Goal: Task Accomplishment & Management: Manage account settings

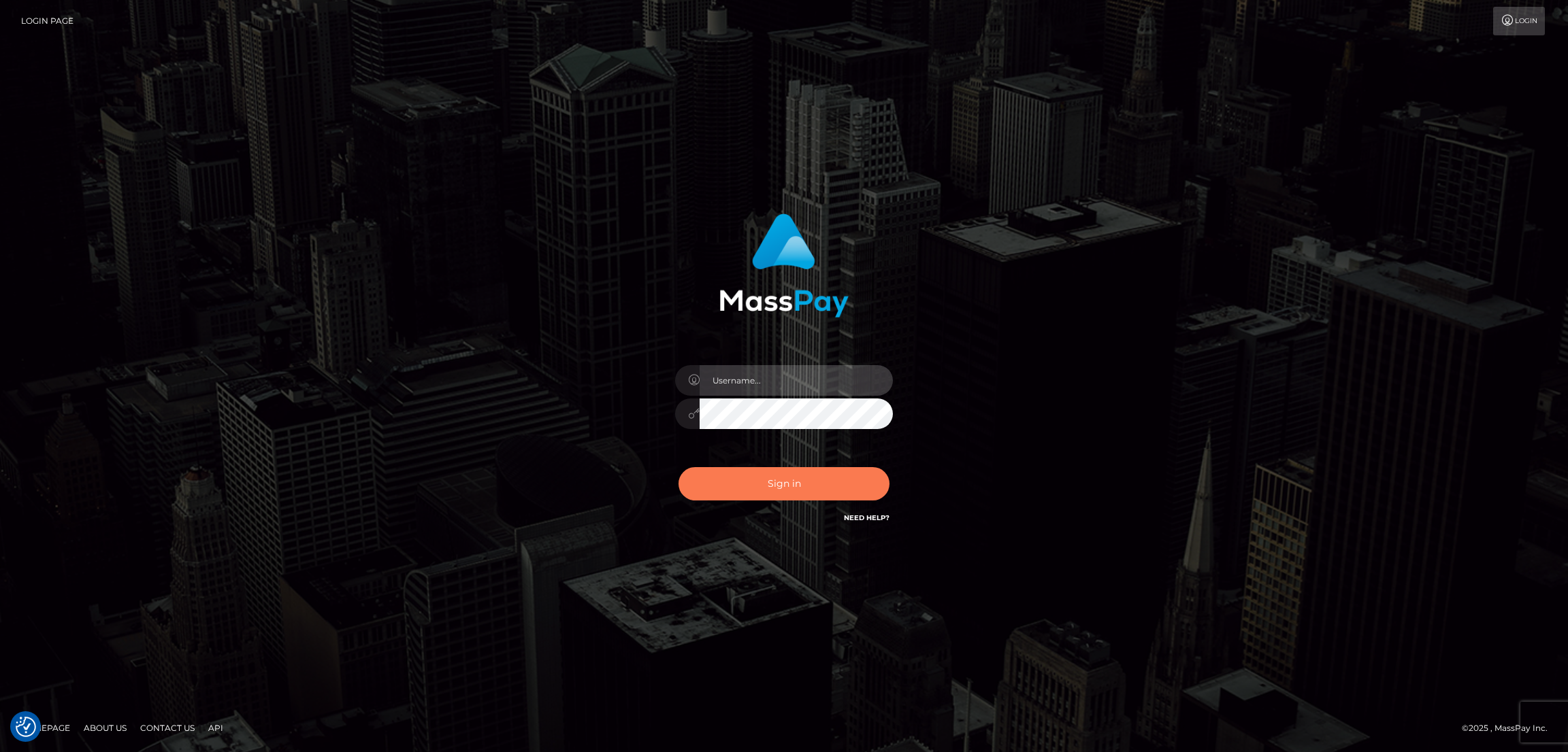
type input "[DOMAIN_NAME]"
click at [794, 482] on button "Sign in" at bounding box center [784, 483] width 211 height 33
type input "[DOMAIN_NAME]"
click at [766, 487] on button "Sign in" at bounding box center [784, 483] width 211 height 33
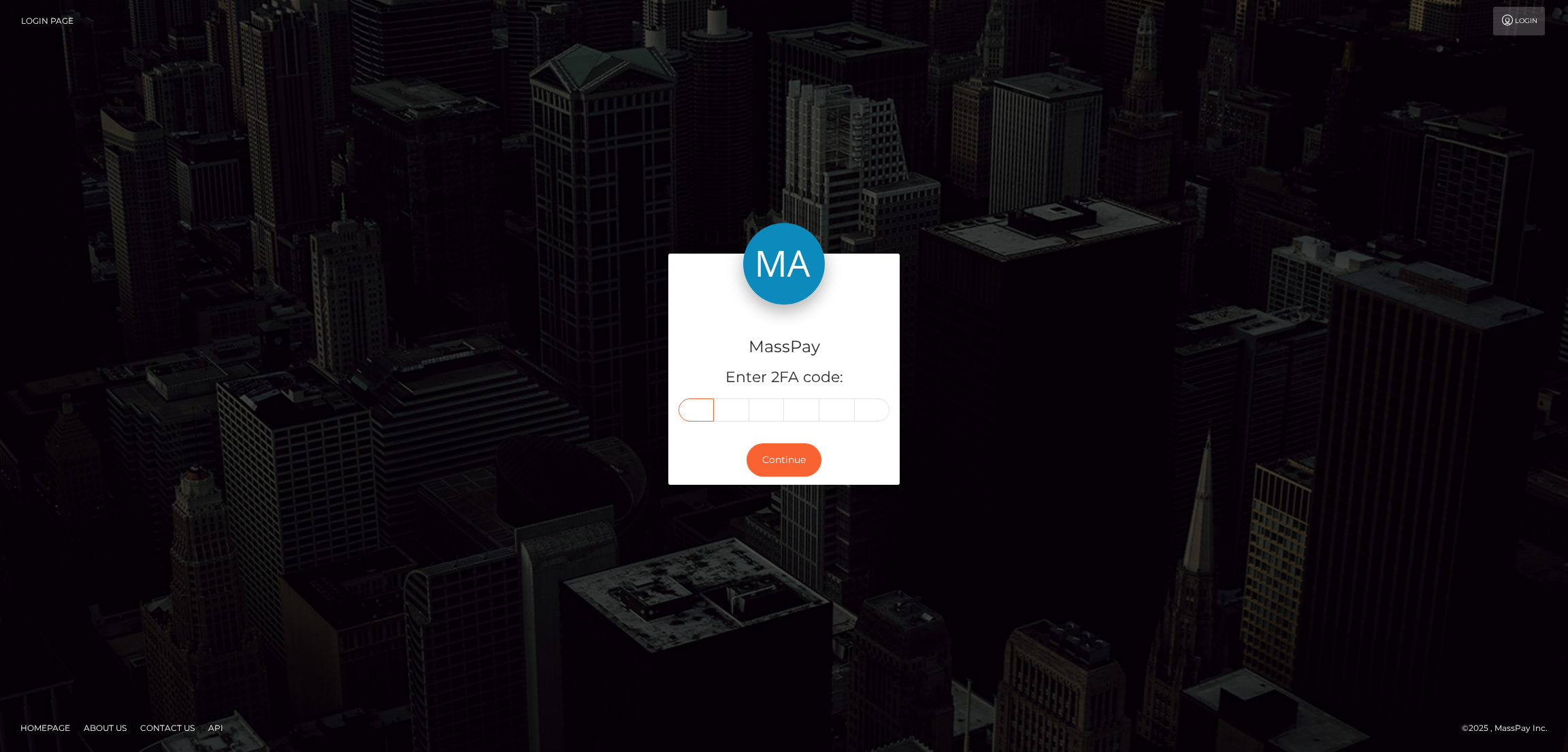
click at [689, 406] on input "text" at bounding box center [696, 410] width 35 height 23
paste input "8"
type input "8"
type input "3"
type input "4"
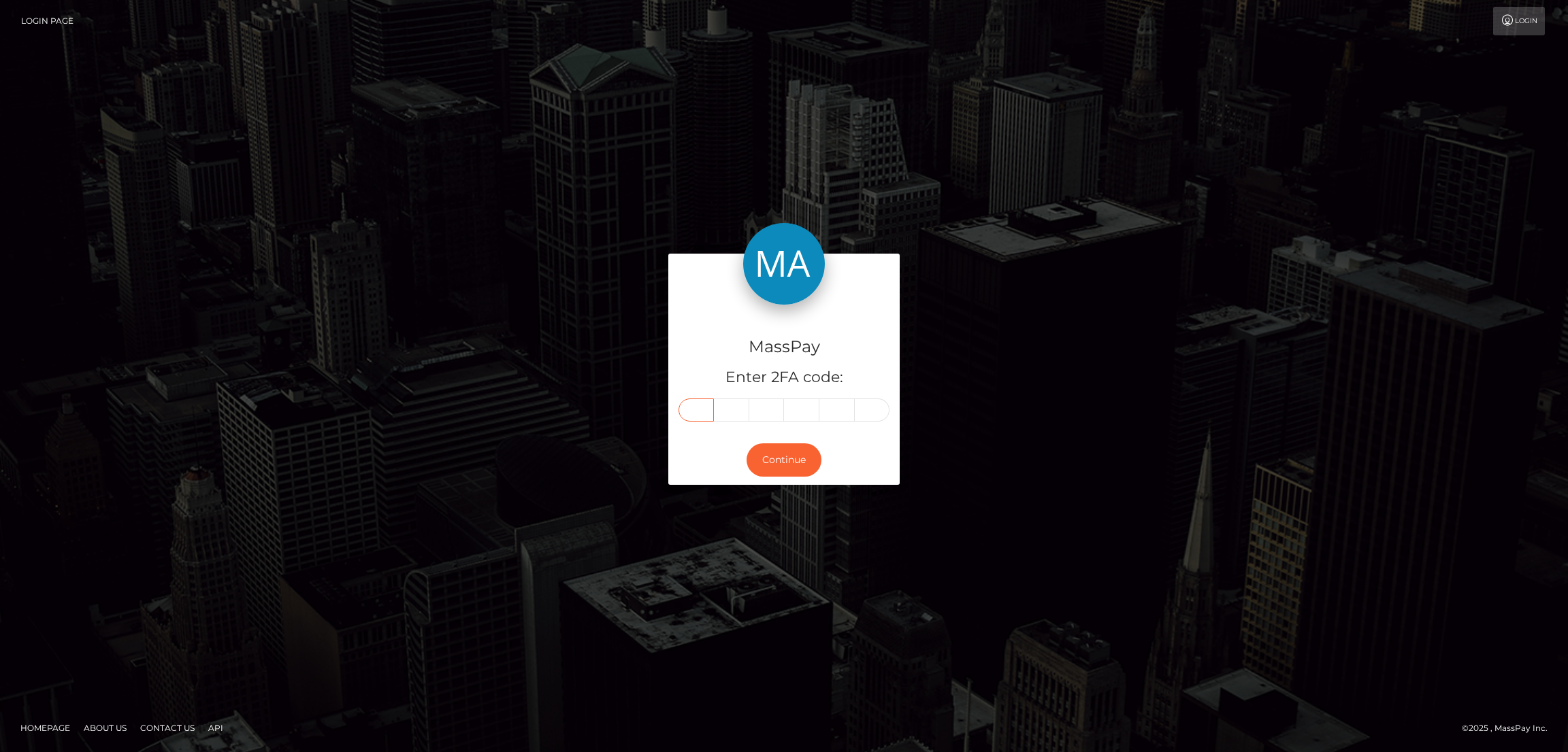
type input "3"
type input "7"
type input "9"
click at [787, 459] on button "Continue" at bounding box center [784, 460] width 75 height 33
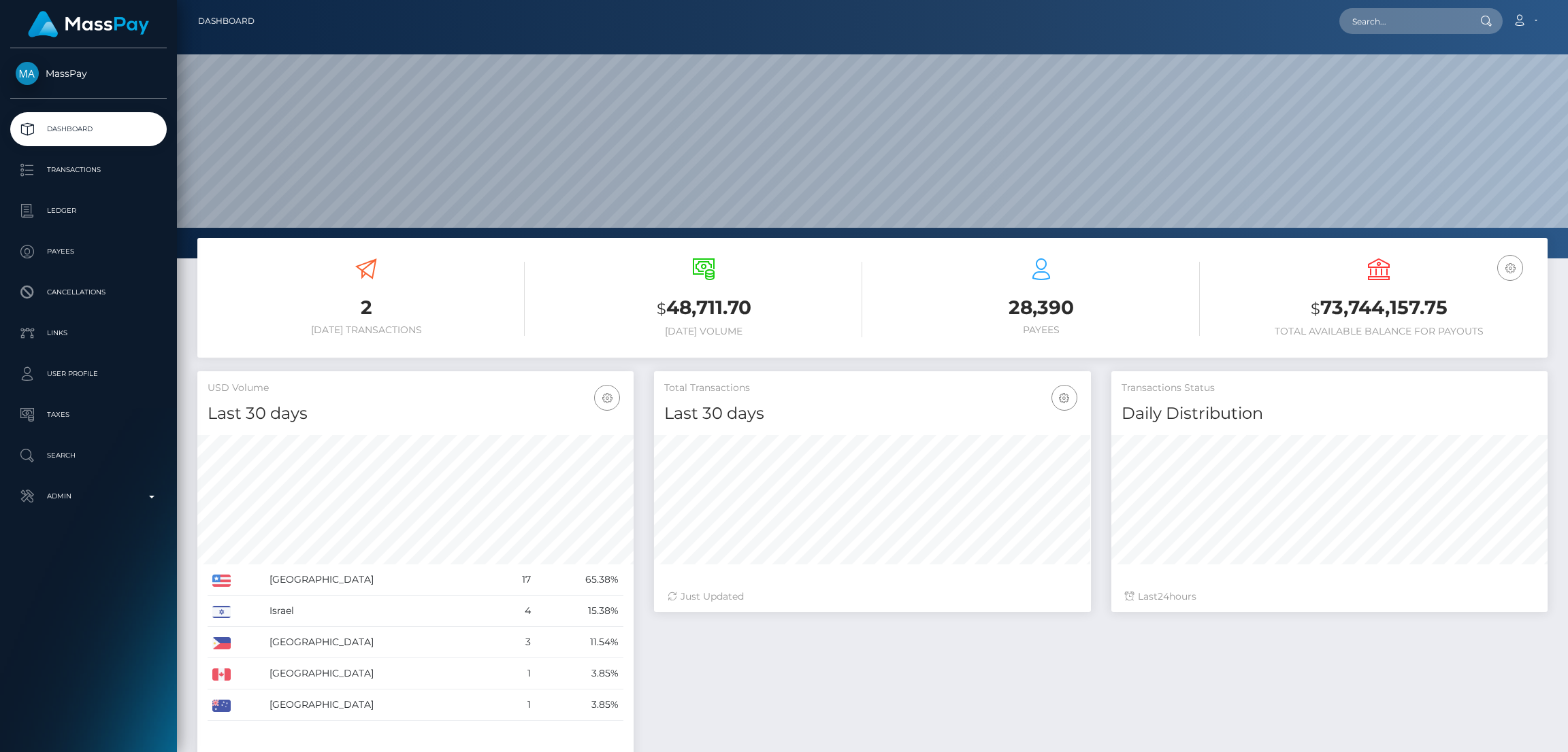
scroll to position [258, 1391]
click at [1383, 22] on input "text" at bounding box center [1403, 21] width 128 height 26
paste input "cyberbullygigi@gmail.com"
type input "cyberbullygigi@gmail.com"
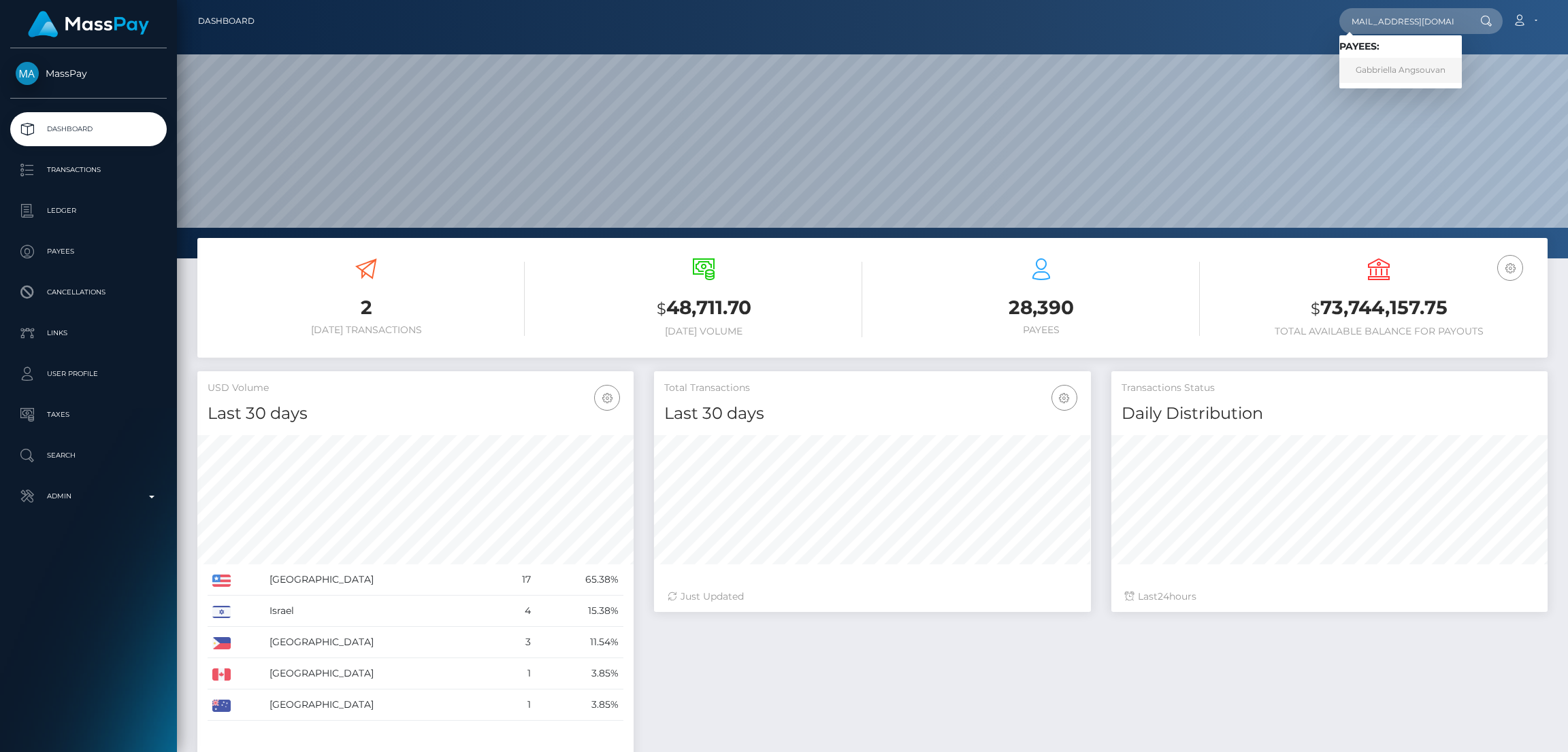
click at [1395, 70] on link "Gabbriella Angsouvan" at bounding box center [1400, 70] width 122 height 25
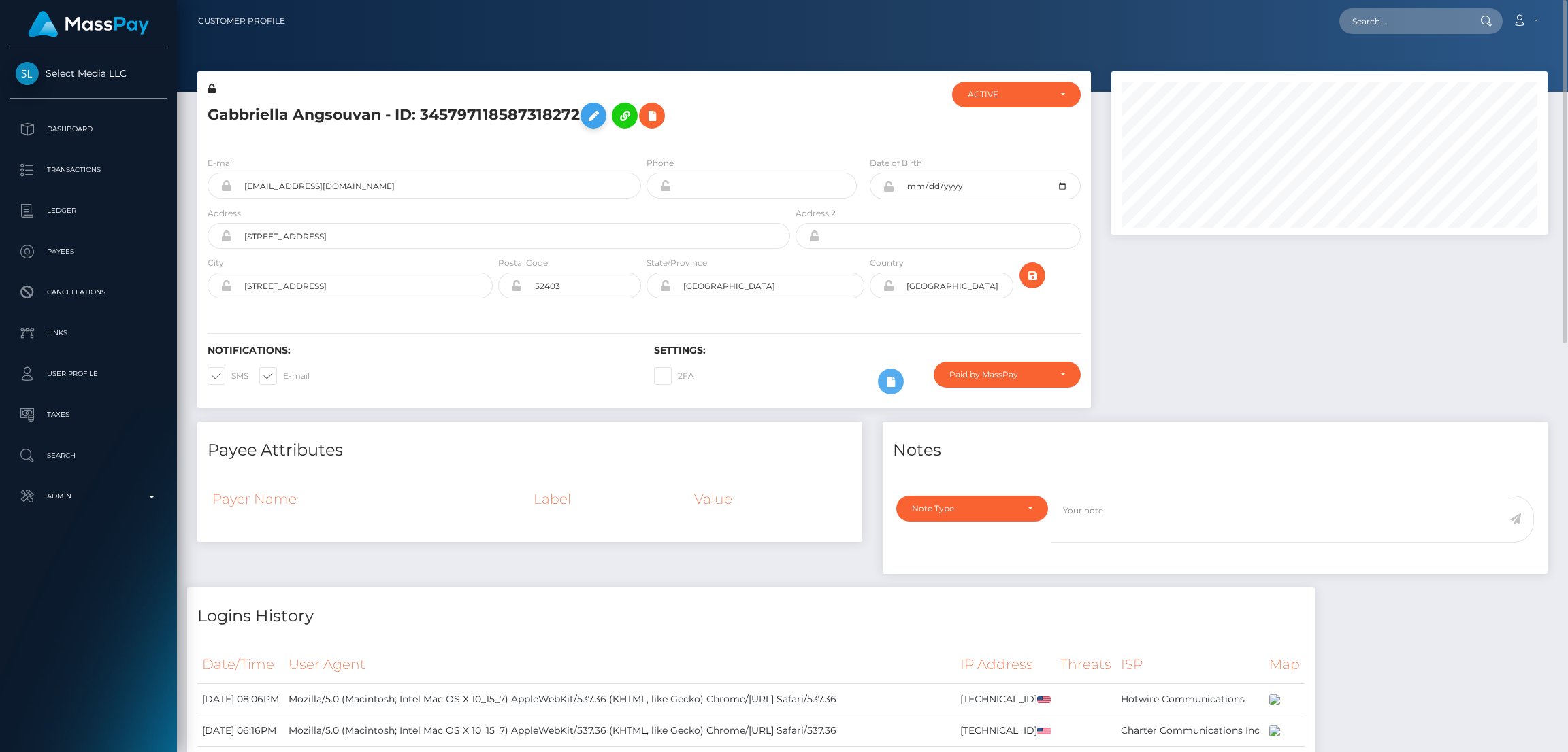
click at [587, 111] on icon at bounding box center [593, 115] width 17 height 17
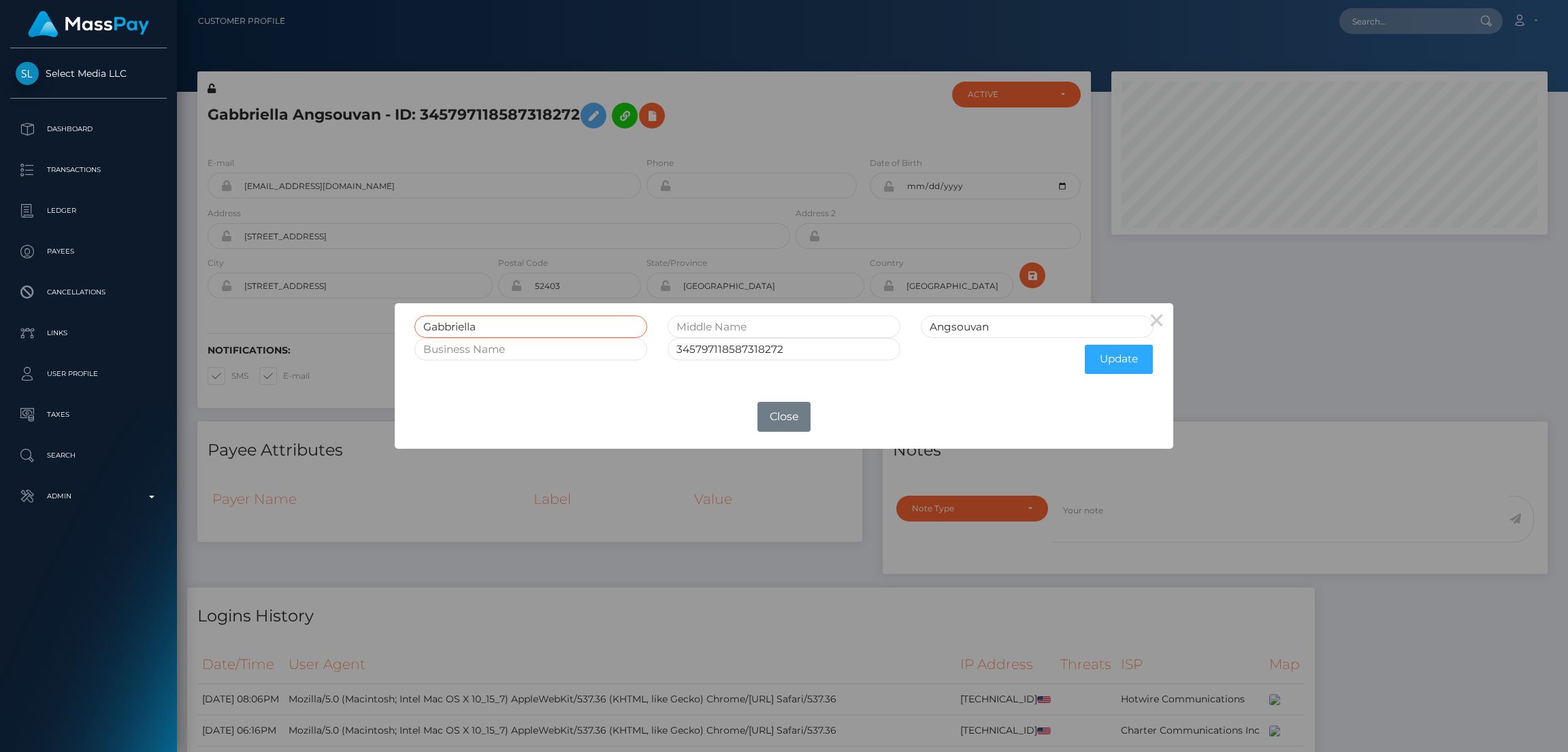
click at [448, 321] on input "Gabbriella" at bounding box center [530, 326] width 232 height 22
click at [775, 418] on button "Close" at bounding box center [784, 416] width 53 height 30
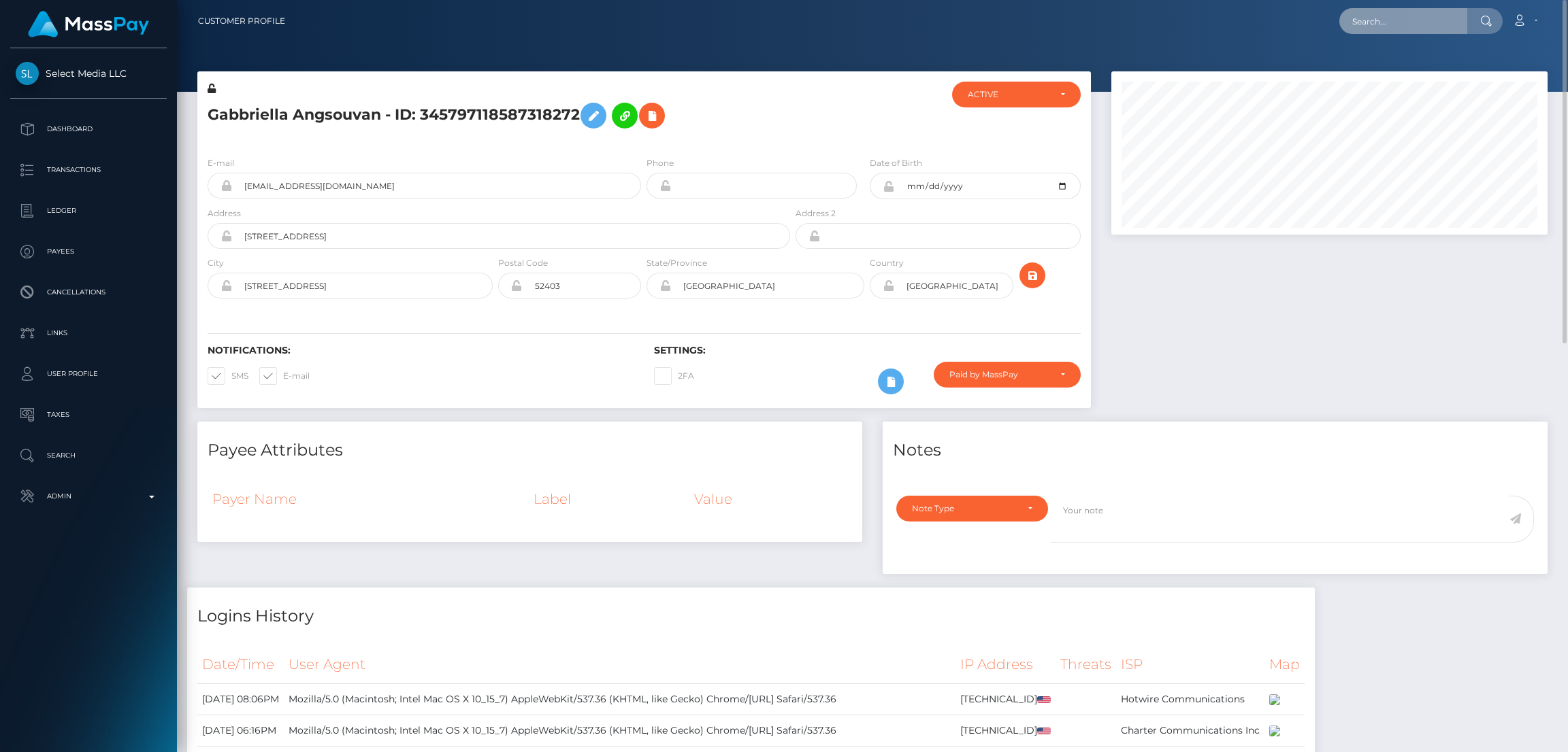
click at [1391, 22] on input "text" at bounding box center [1403, 21] width 128 height 26
paste input "gabbyang27@gmail.com"
type input "gabbyang27@gmail.com"
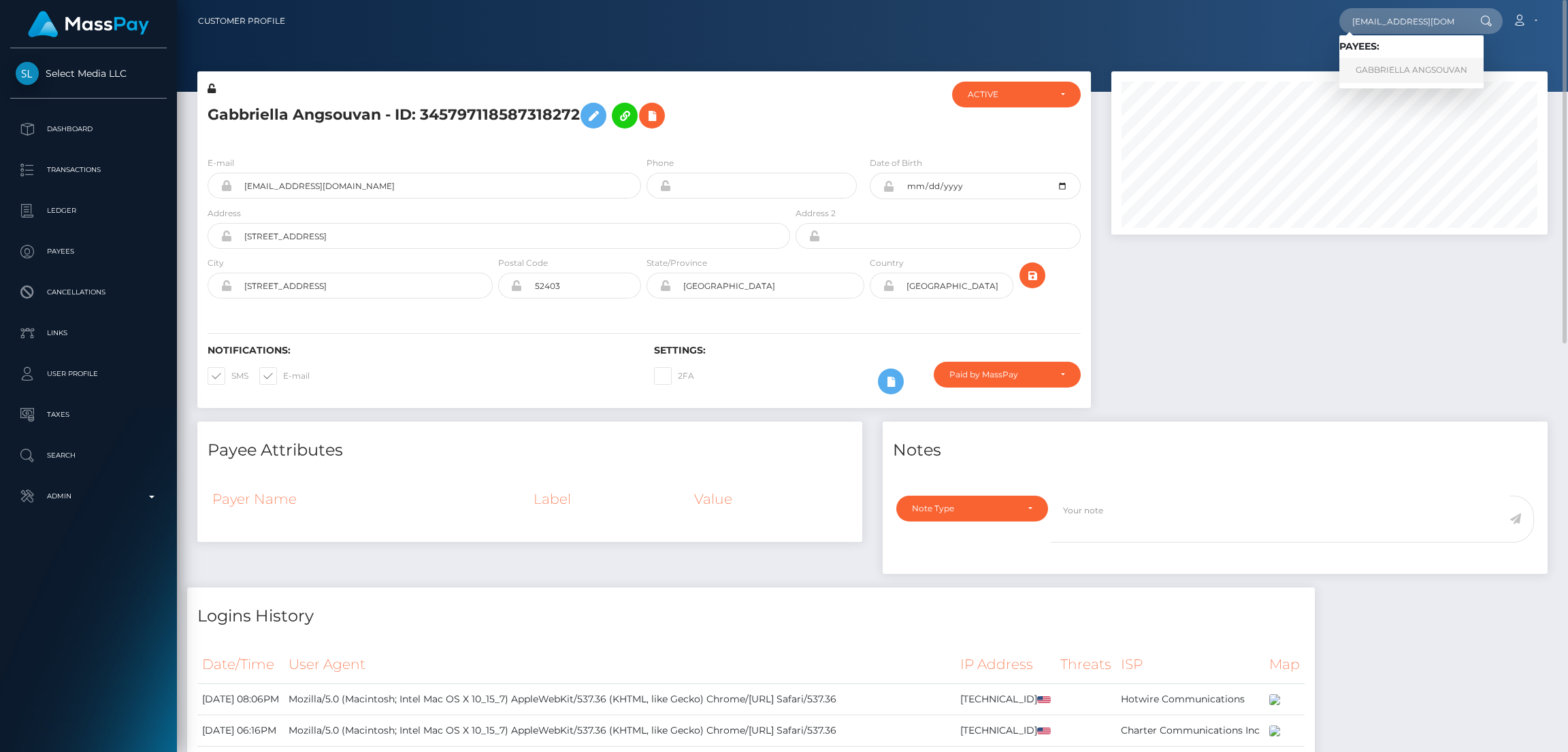
click at [1391, 73] on link "GABBRIELLA ANGSOUVAN" at bounding box center [1411, 70] width 144 height 25
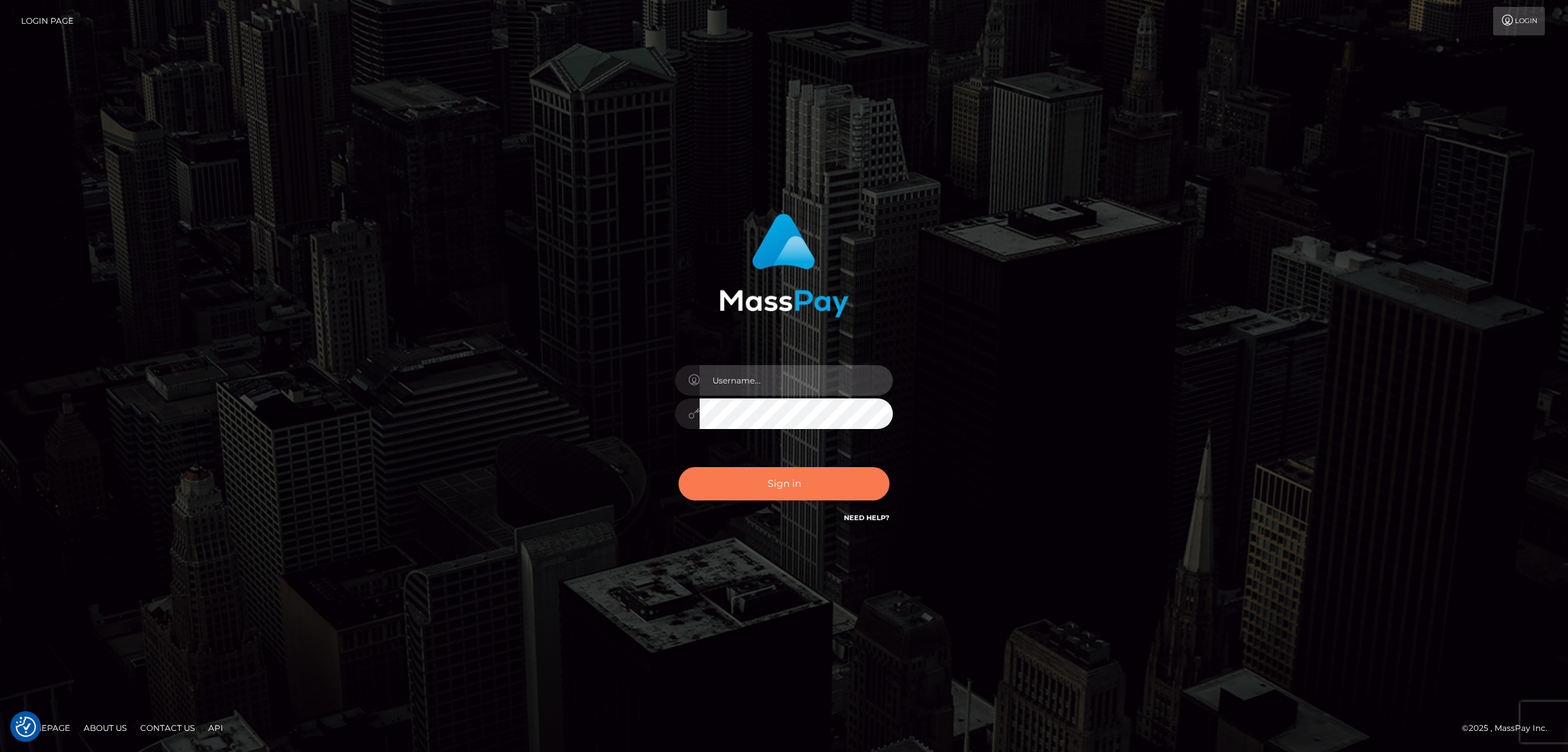
type input "df.es"
click at [772, 474] on button "Sign in" at bounding box center [784, 483] width 211 height 33
type input "[DOMAIN_NAME]"
click at [779, 497] on button "Sign in" at bounding box center [784, 483] width 211 height 33
click at [770, 485] on div "0cAFcWeA7S4FMI-SIZn0FK-l_OdgyO74ZWvdOA3Wkm1FyCx67xmf20SUA_gdn8Bj0PkJv2buHC_8cKV…" at bounding box center [784, 489] width 238 height 61
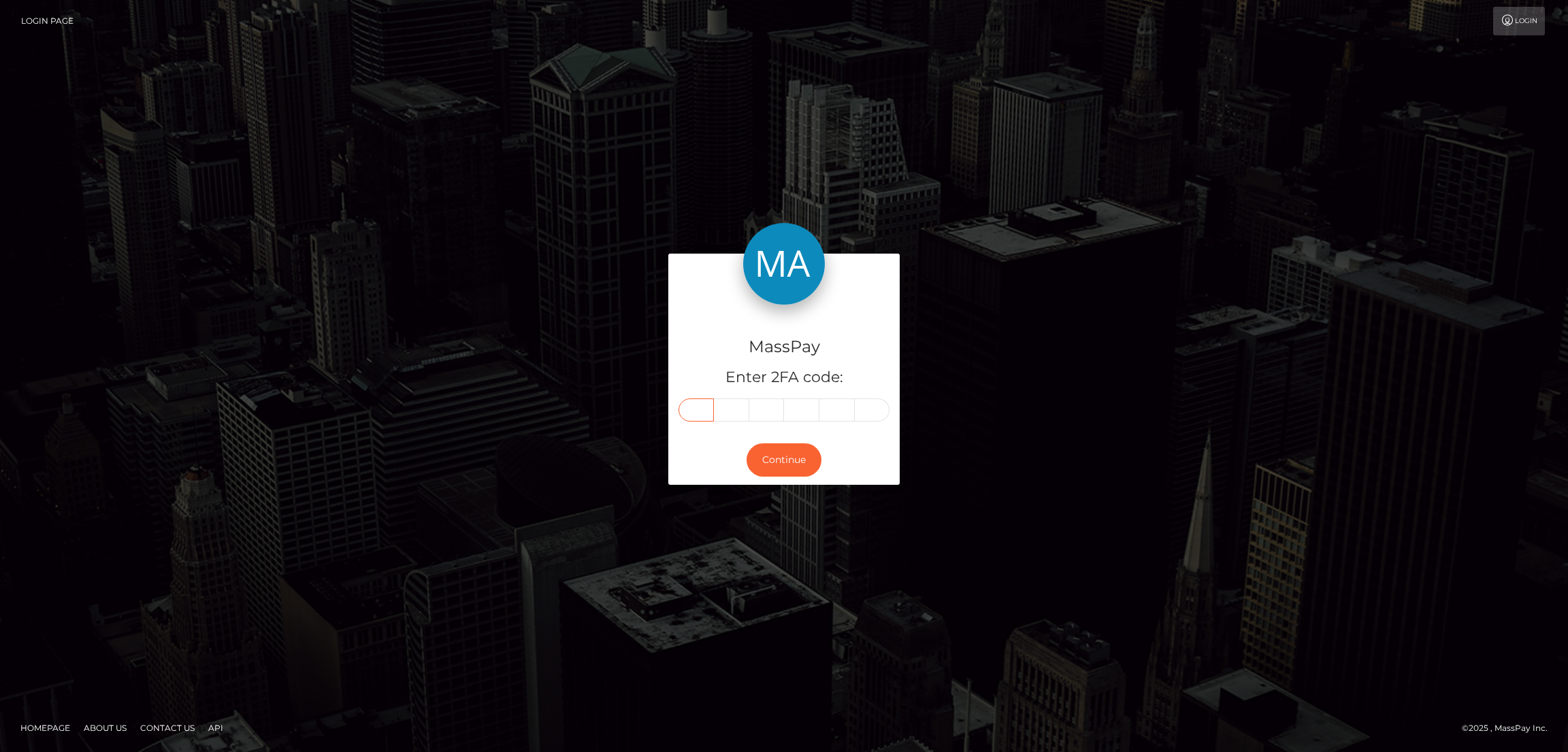
click at [693, 410] on input "text" at bounding box center [696, 410] width 35 height 23
paste input "5"
type input "5"
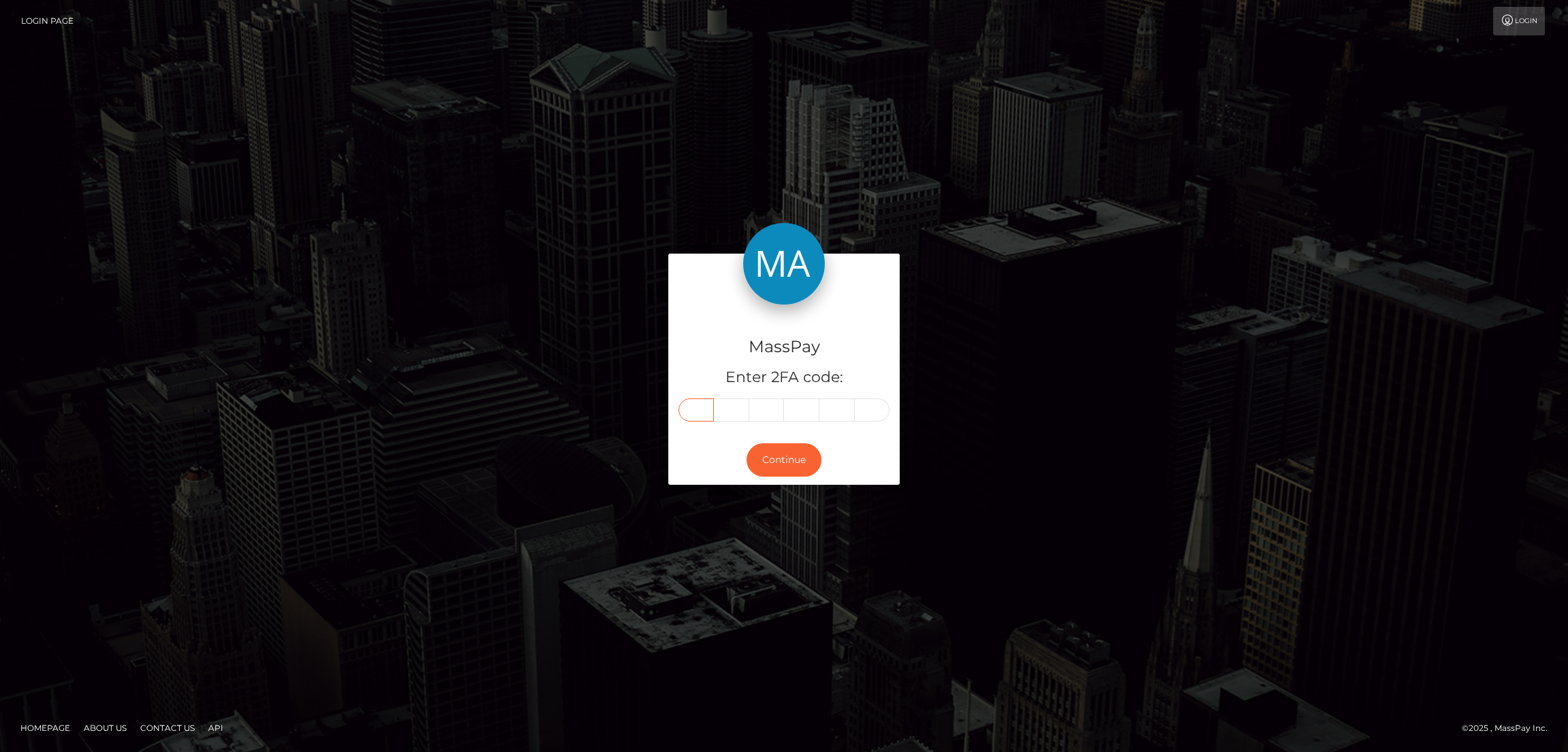
type input "3"
type input "9"
type input "1"
click at [794, 465] on button "Continue" at bounding box center [784, 460] width 75 height 33
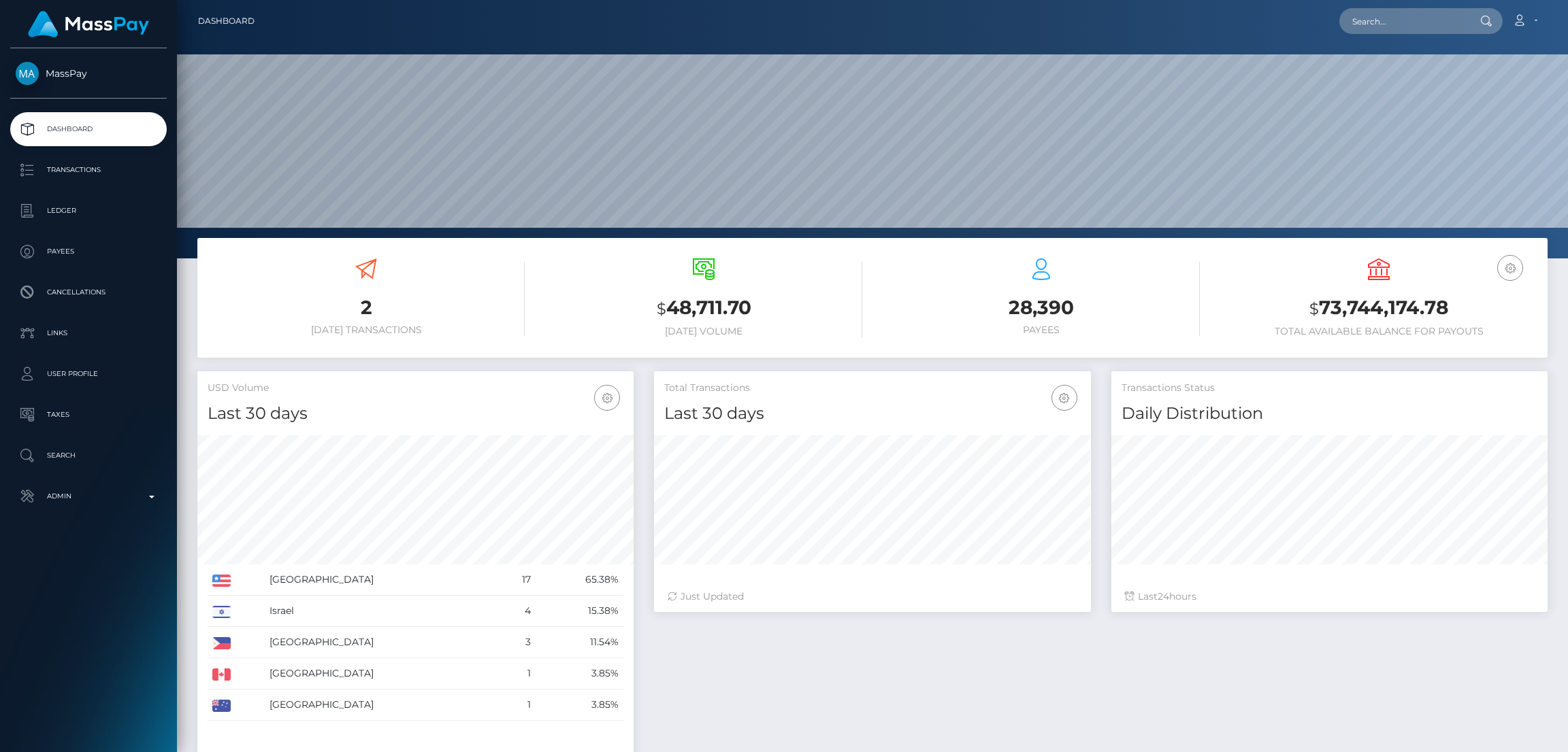
scroll to position [242, 436]
click at [1391, 17] on input "text" at bounding box center [1403, 21] width 128 height 26
paste input "sophieehoward@outlook.com"
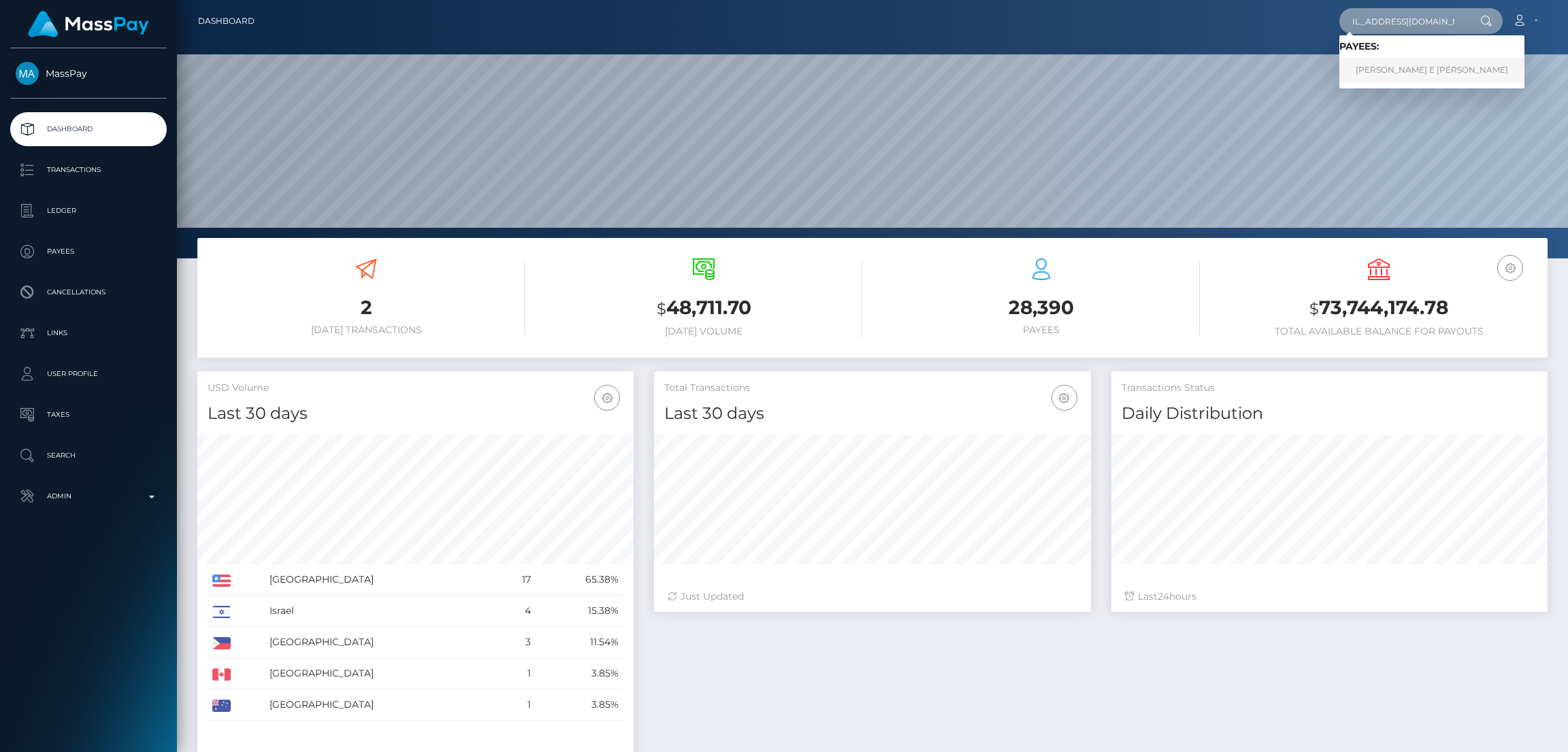
type input "sophieehoward@outlook.com"
click at [1386, 73] on link "SOPHIE E HOWARD howard" at bounding box center [1432, 70] width 185 height 25
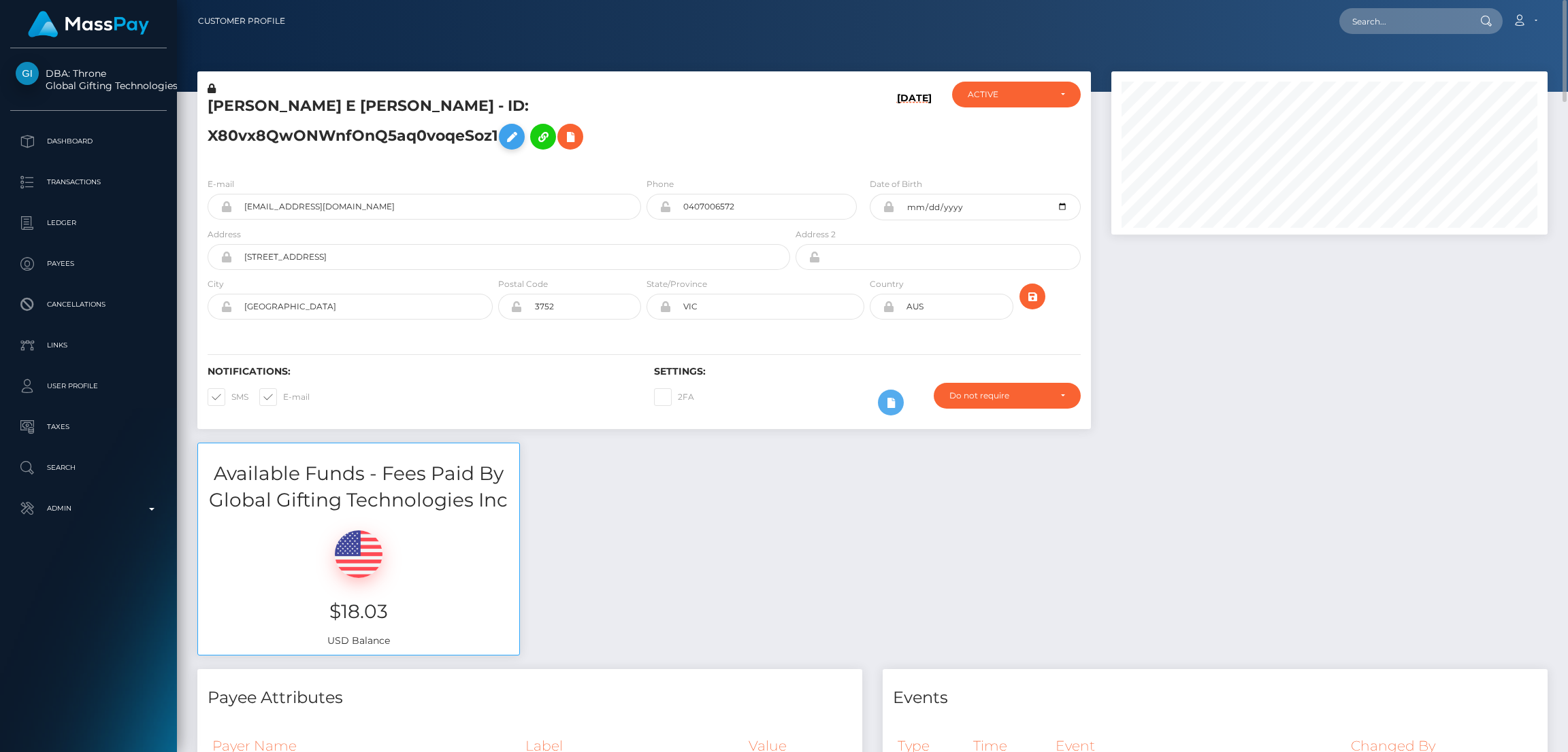
click at [503, 139] on icon at bounding box center [511, 137] width 17 height 17
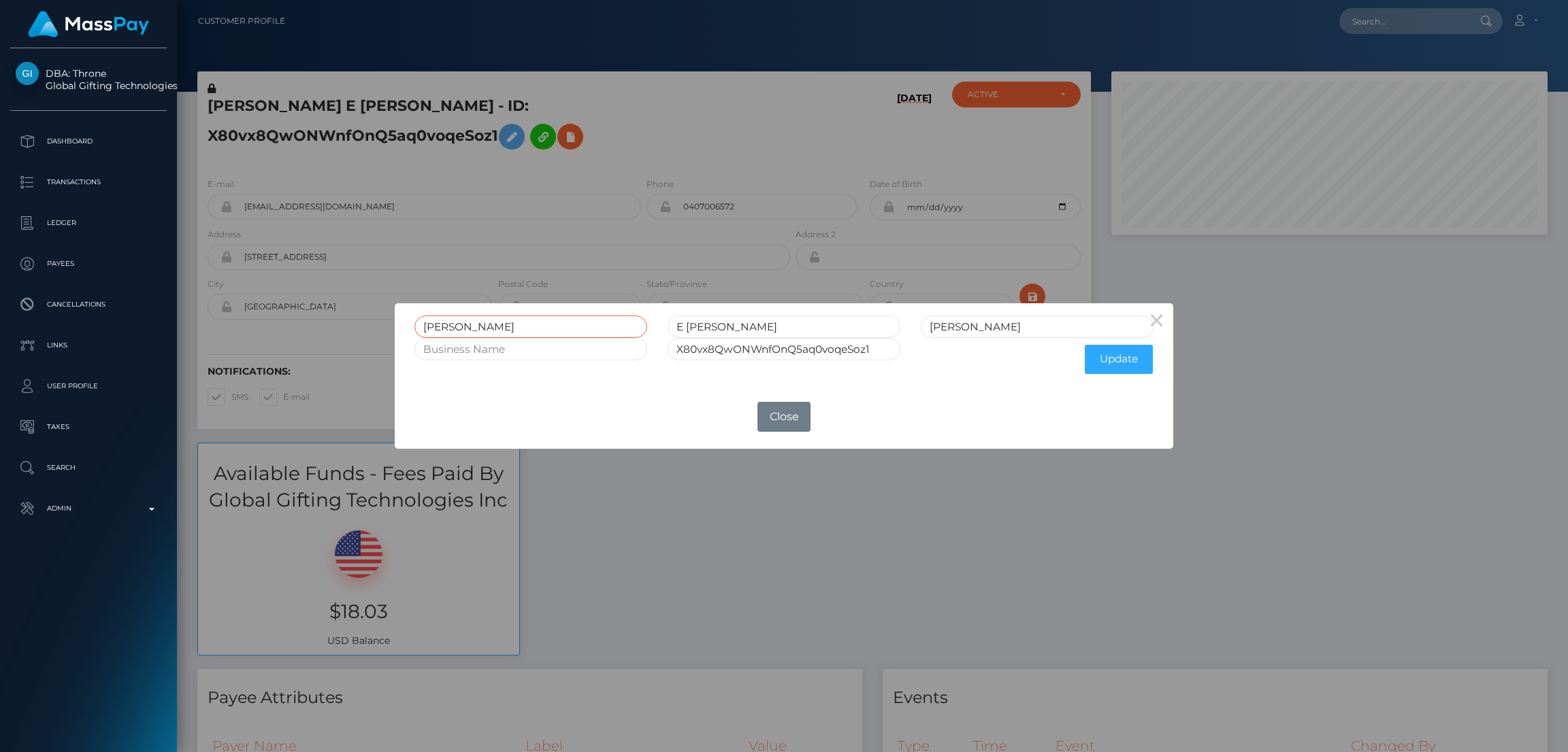
click at [458, 326] on input "SOPHIE" at bounding box center [530, 326] width 232 height 22
click at [791, 414] on button "Close" at bounding box center [784, 416] width 53 height 30
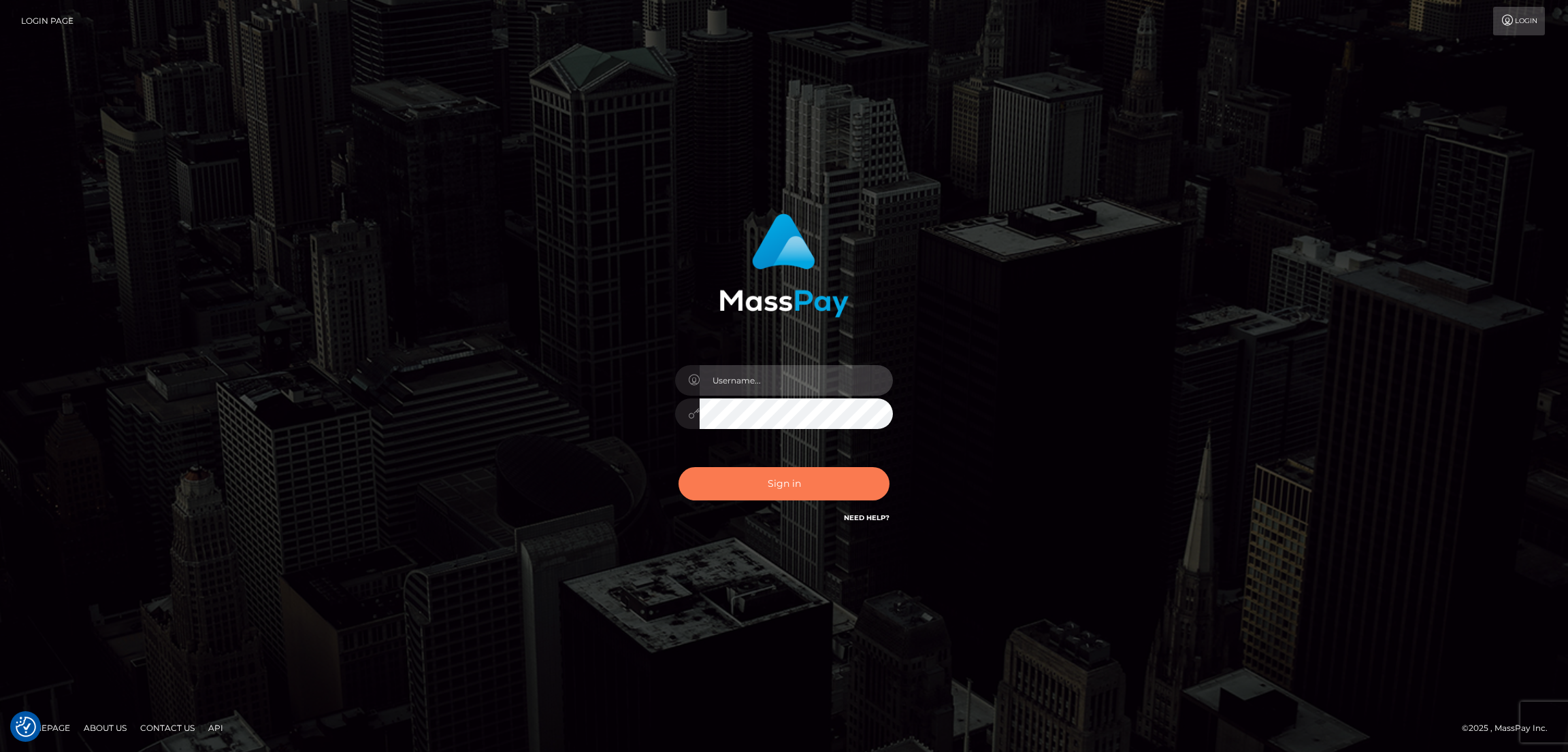
type input "[DOMAIN_NAME]"
click at [795, 478] on button "Sign in" at bounding box center [784, 483] width 211 height 33
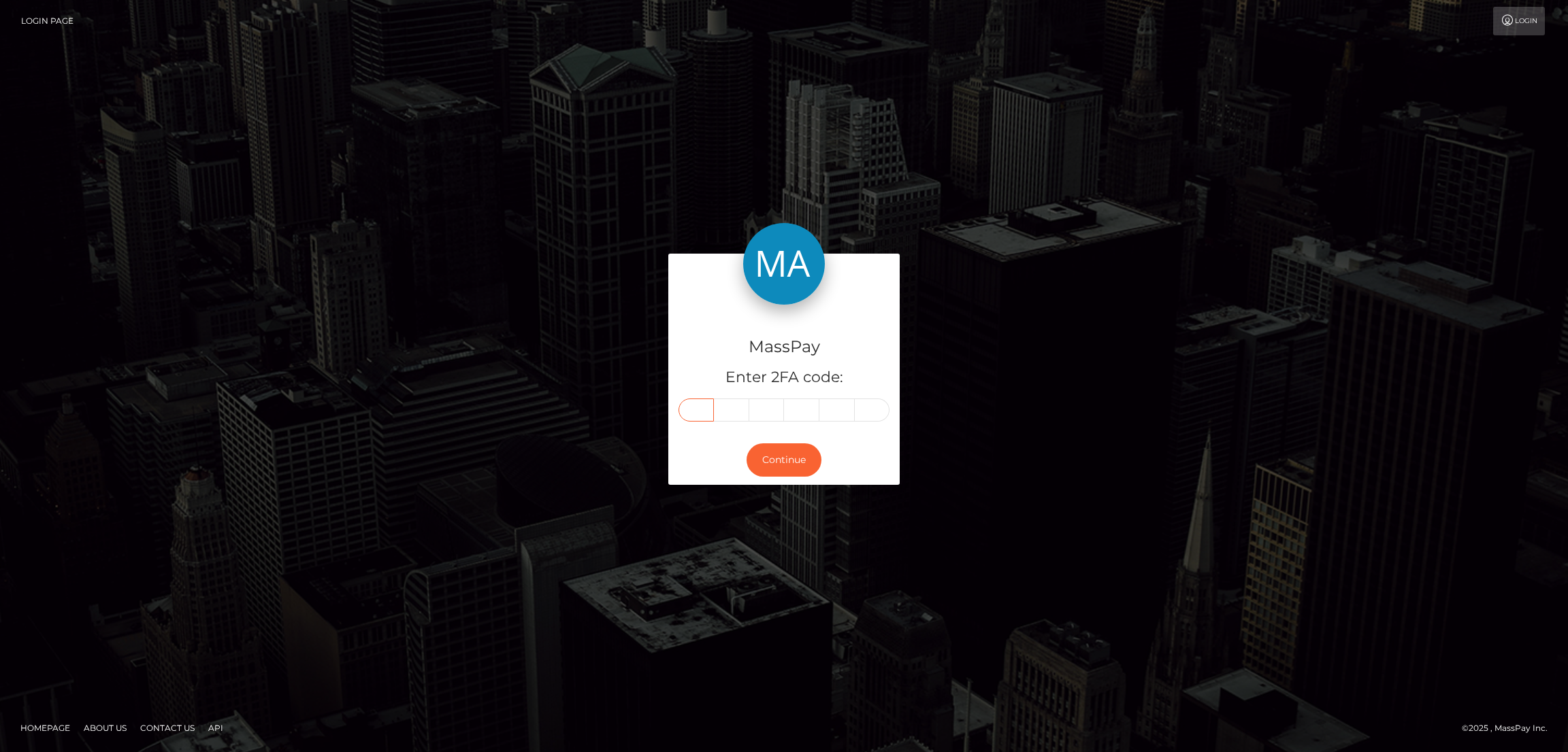
click at [705, 411] on input "text" at bounding box center [696, 410] width 35 height 23
paste input "3"
type input "3"
type input "6"
type input "3"
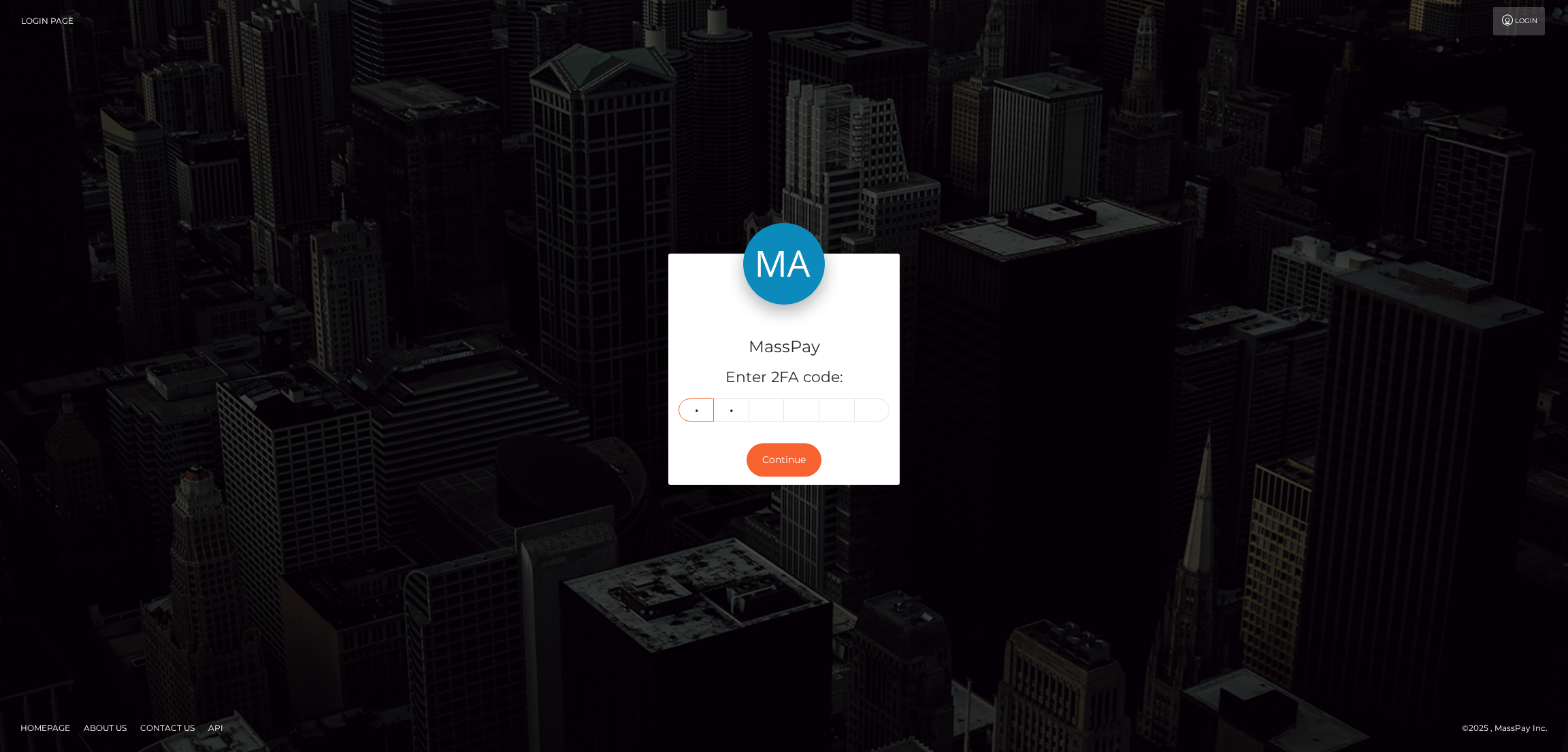
type input "8"
type input "7"
type input "6"
click at [792, 465] on button "Continue" at bounding box center [784, 460] width 75 height 33
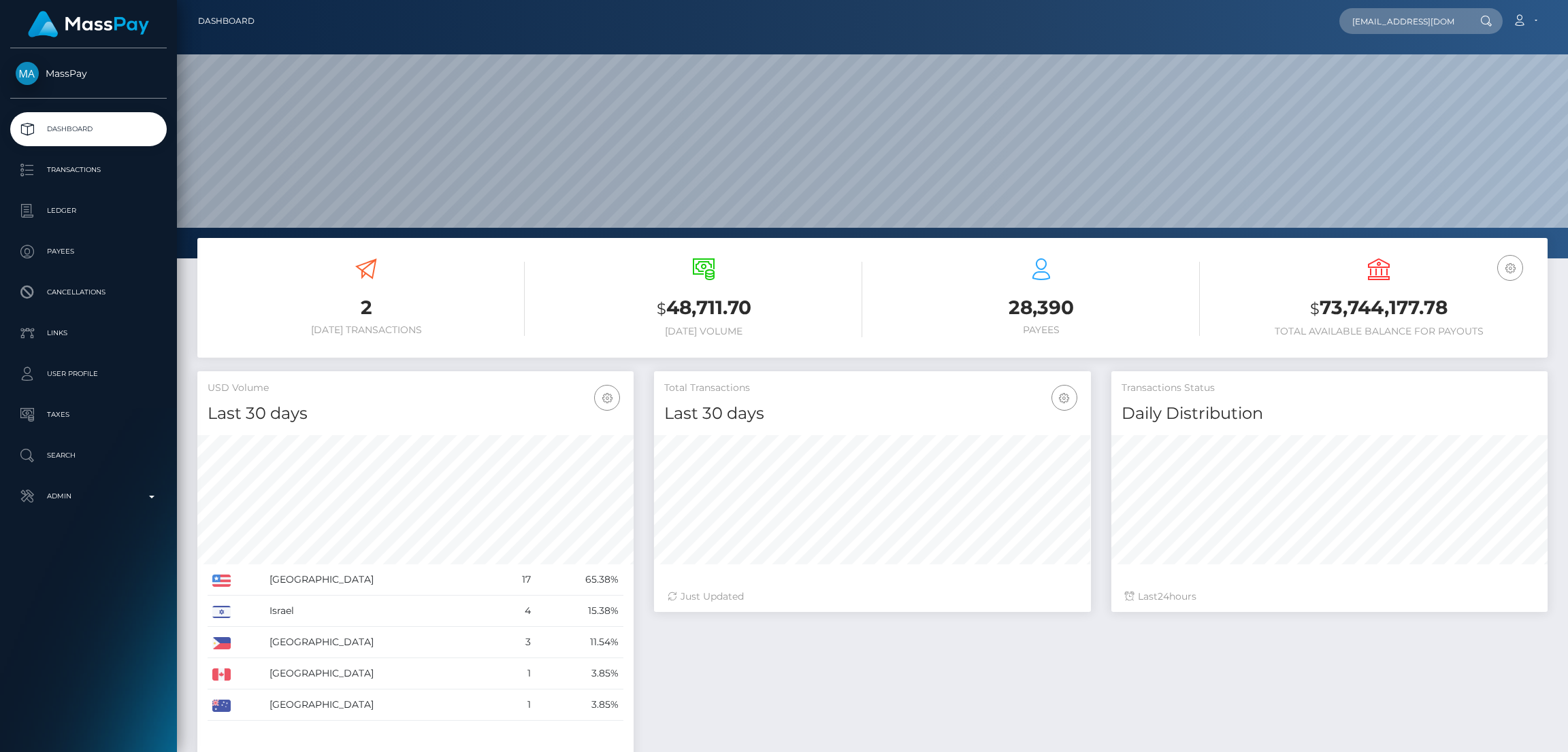
scroll to position [242, 436]
type input "vikkihorse@gmail.com"
click at [1393, 73] on link "VICTORIA LAINE KERN" at bounding box center [1393, 70] width 109 height 25
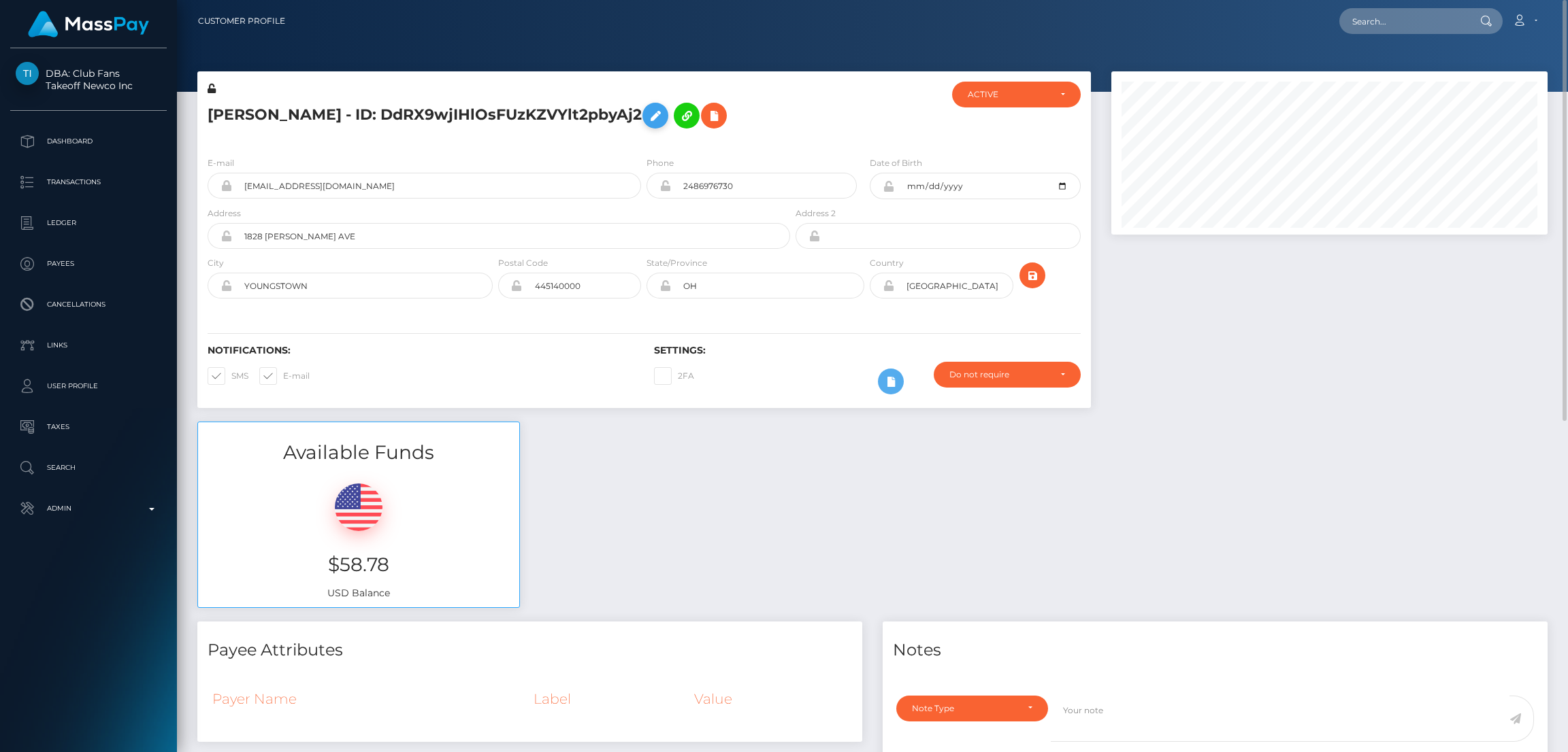
click at [663, 116] on icon at bounding box center [655, 115] width 17 height 17
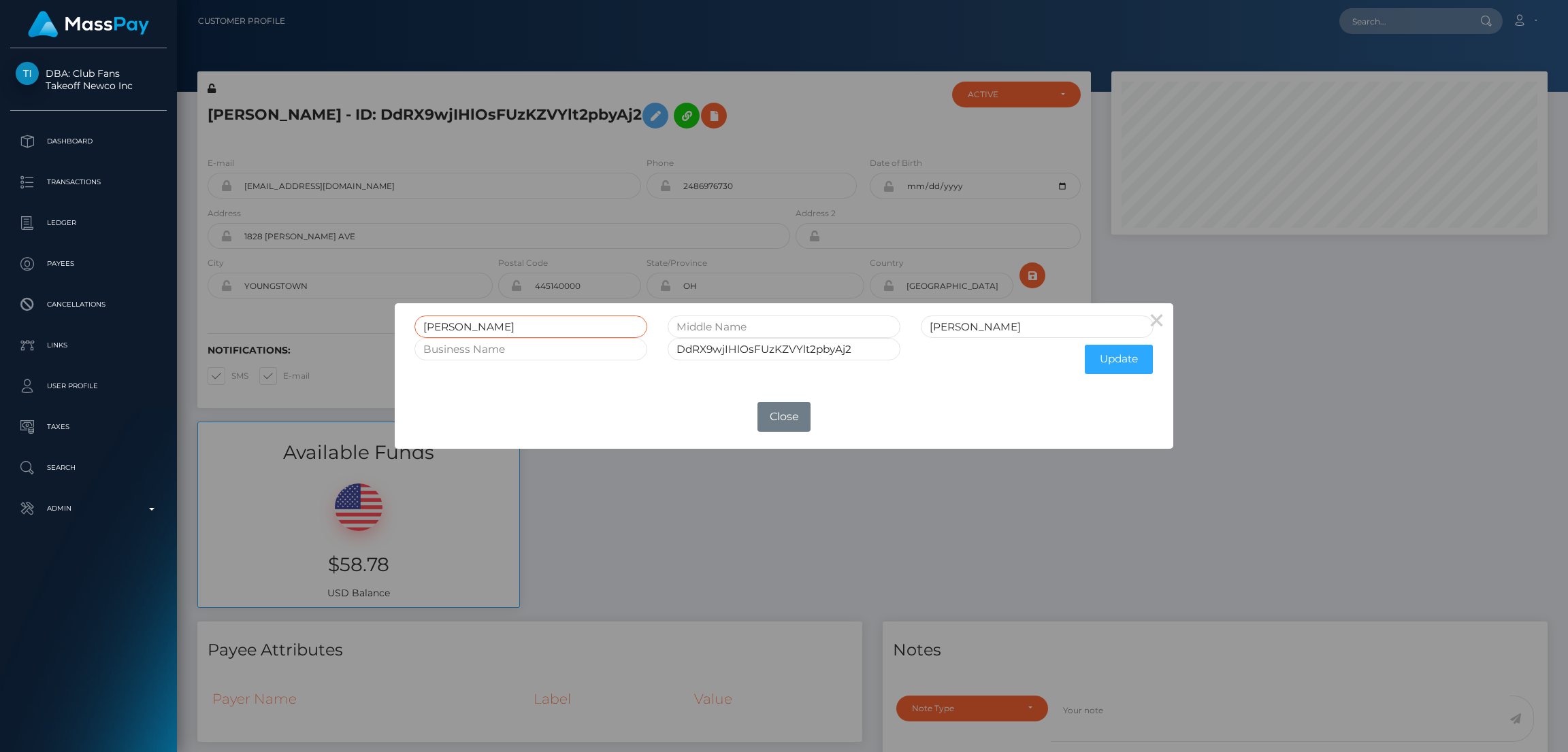
click at [444, 326] on input "VICTORIA LAINE" at bounding box center [530, 326] width 232 height 22
click at [791, 414] on button "Close" at bounding box center [784, 416] width 53 height 30
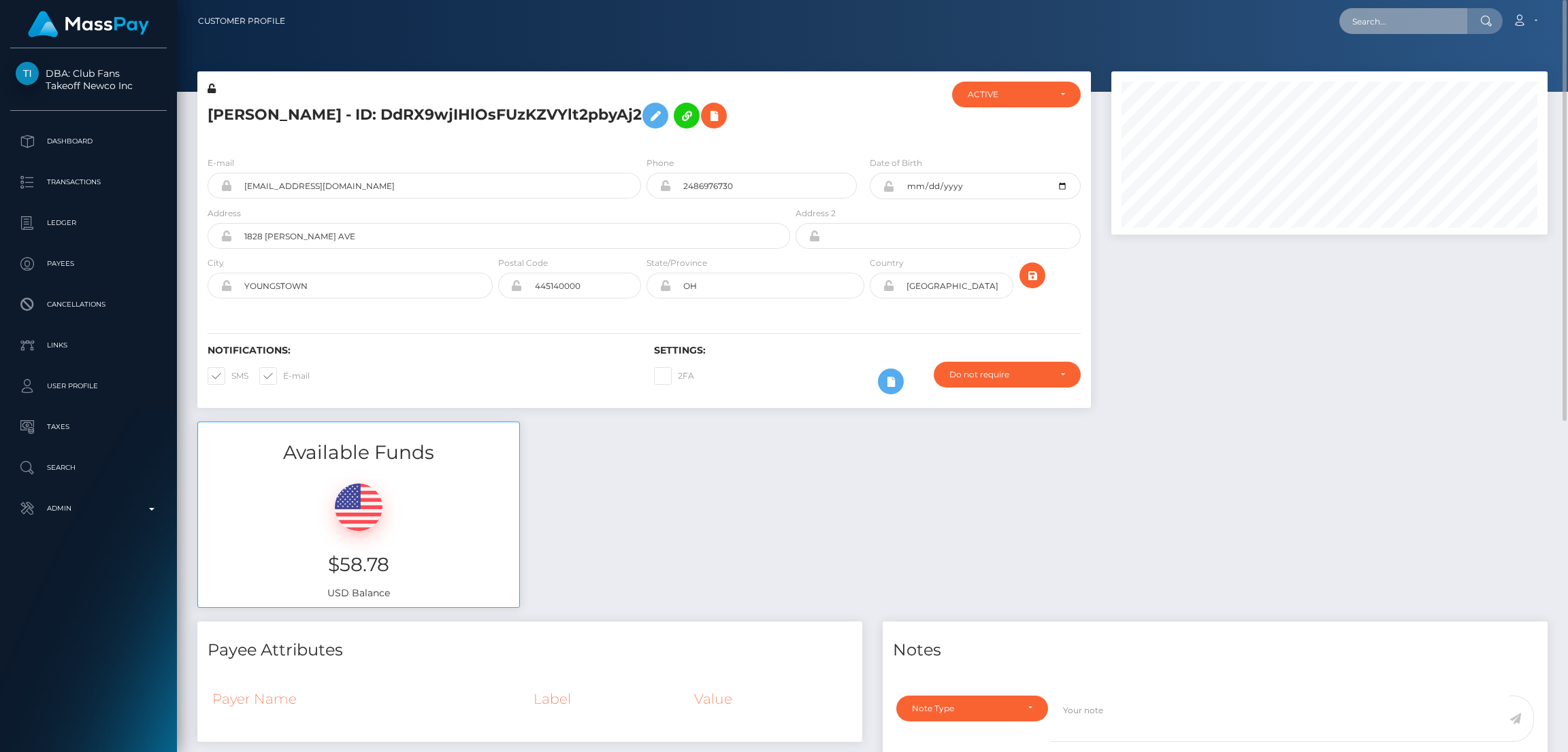
click at [1366, 18] on input "text" at bounding box center [1403, 21] width 128 height 26
paste input "emmaj1206@yahoo.com"
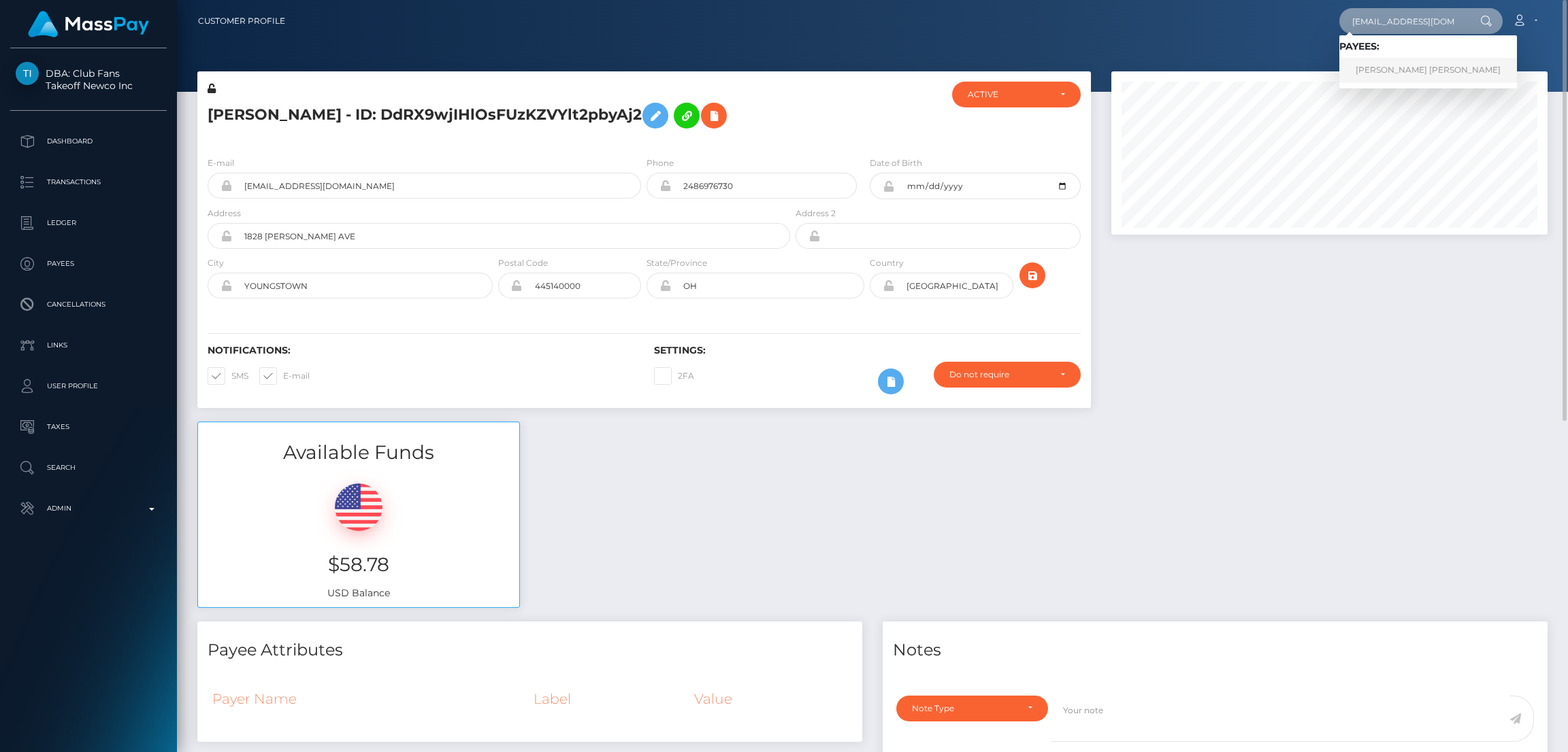
type input "emmaj1206@yahoo.com"
click at [1395, 73] on link "EMMA JOY JONES" at bounding box center [1427, 70] width 177 height 25
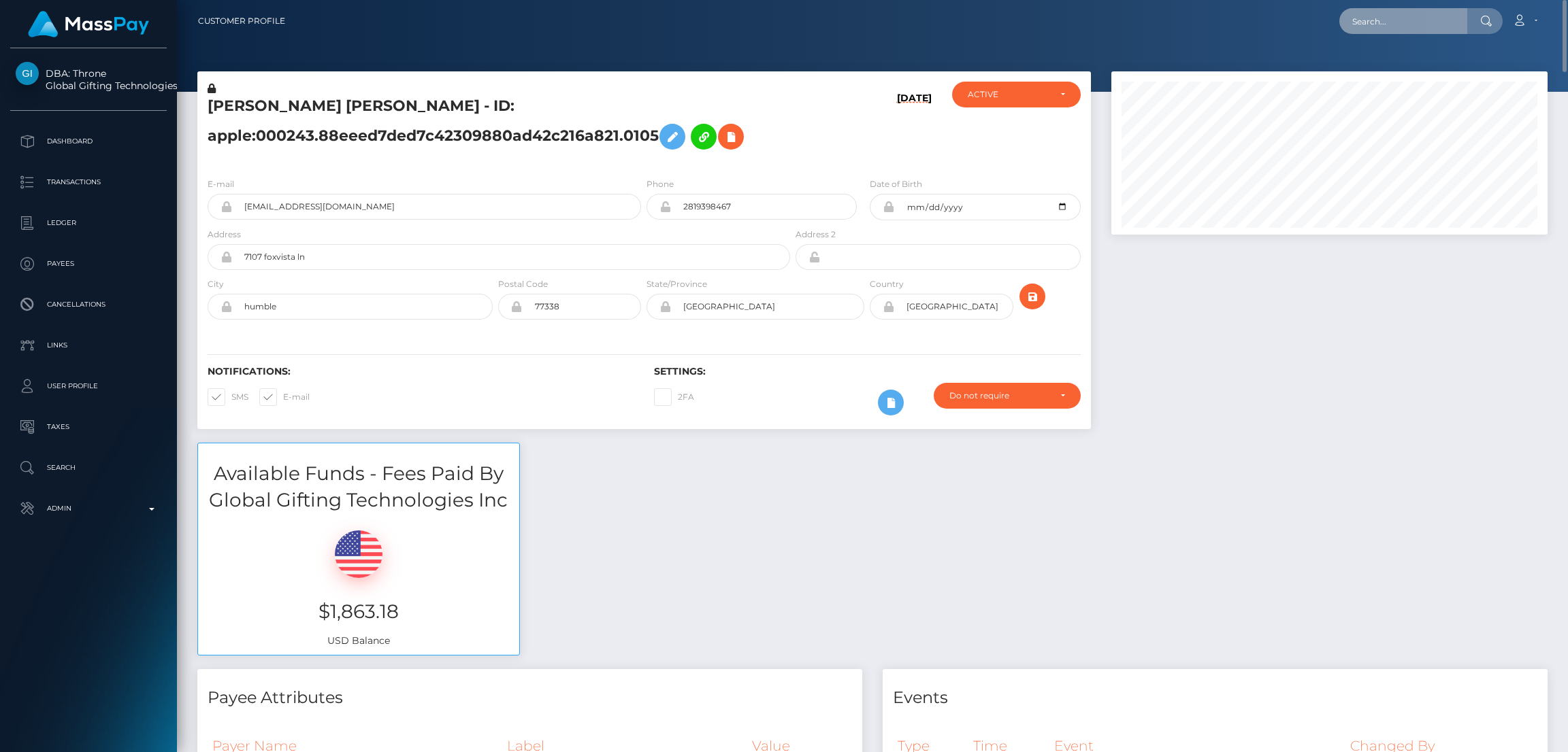
click at [1372, 12] on input "text" at bounding box center [1403, 21] width 128 height 26
paste input "[EMAIL_ADDRESS][DOMAIN_NAME]"
type input "[EMAIL_ADDRESS][DOMAIN_NAME]"
click at [1404, 74] on link "Benefit [PERSON_NAME]" at bounding box center [1406, 70] width 135 height 25
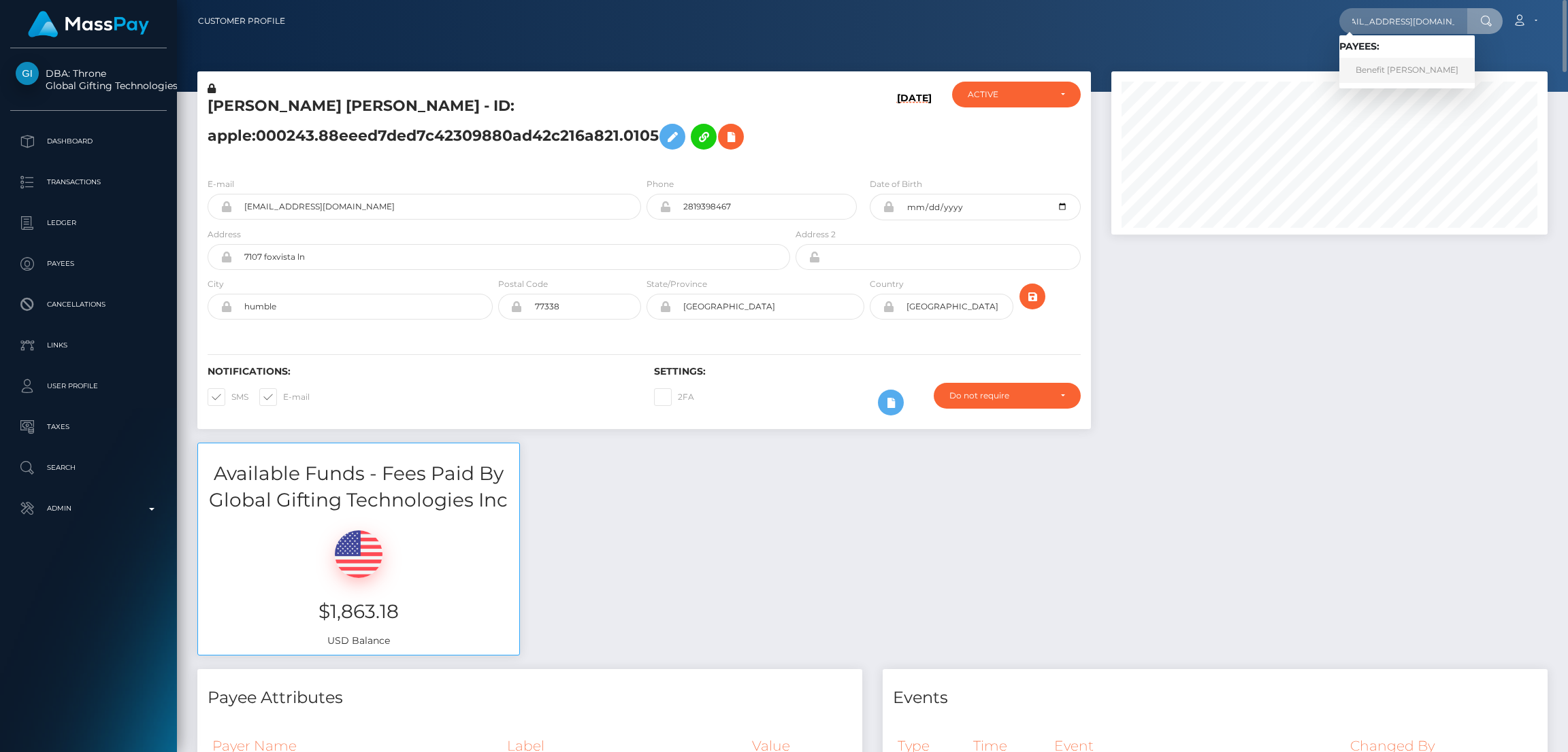
scroll to position [0, 0]
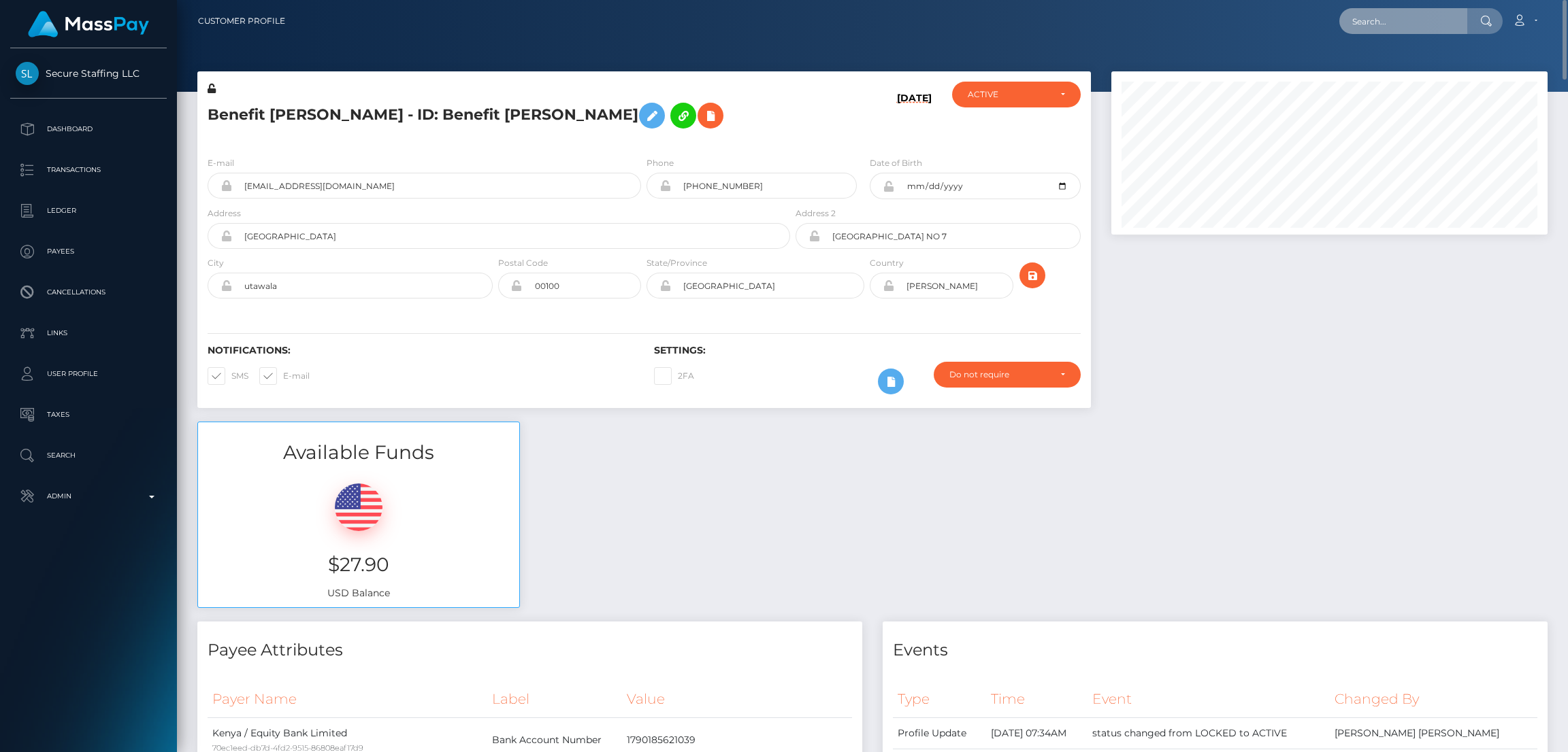
click at [1398, 26] on input "text" at bounding box center [1403, 21] width 128 height 26
paste input "honeybeebae00@gmail.com"
type input "honeybeebae00@gmail.com"
click at [1391, 67] on link "YUE ZHANG" at bounding box center [1393, 70] width 109 height 25
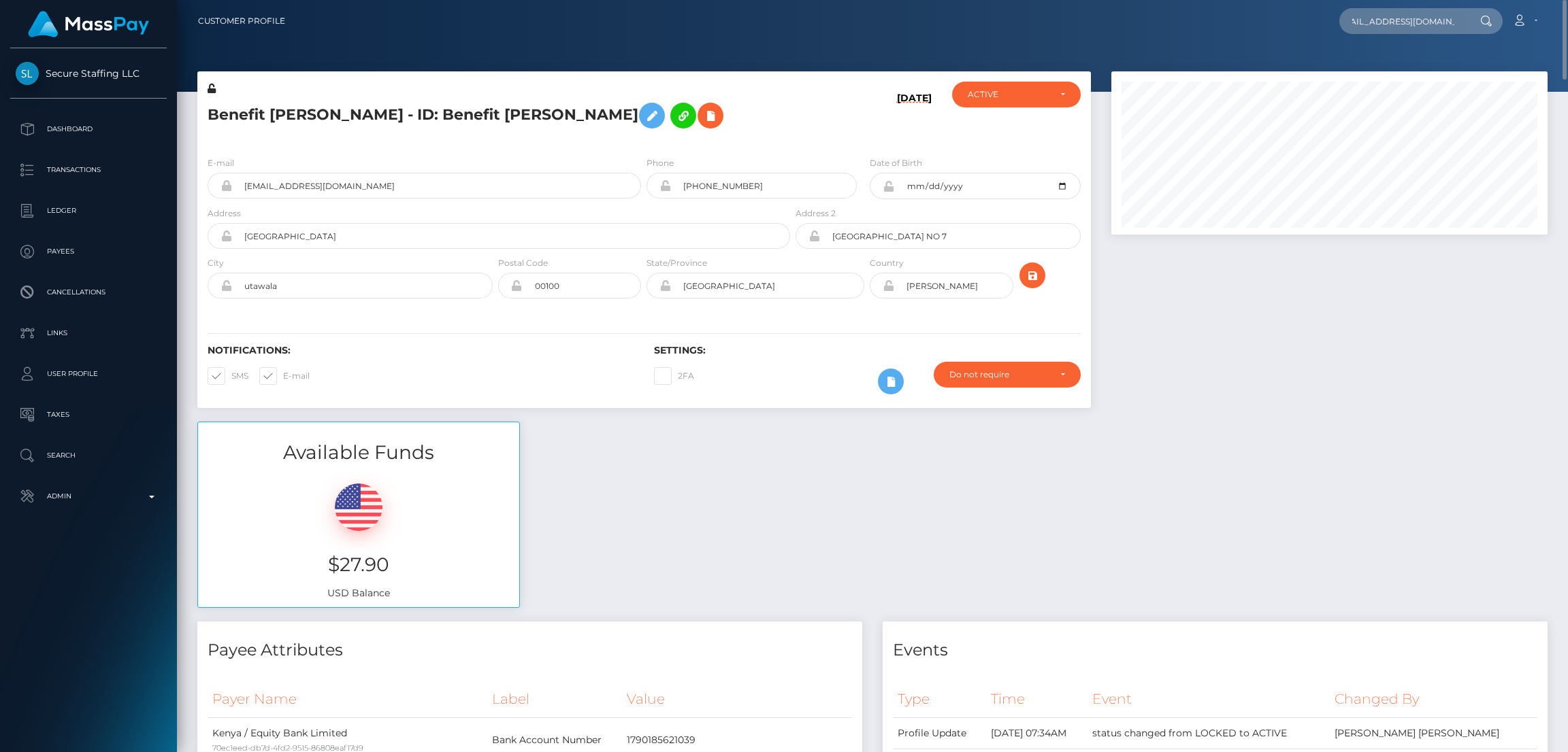
scroll to position [0, 0]
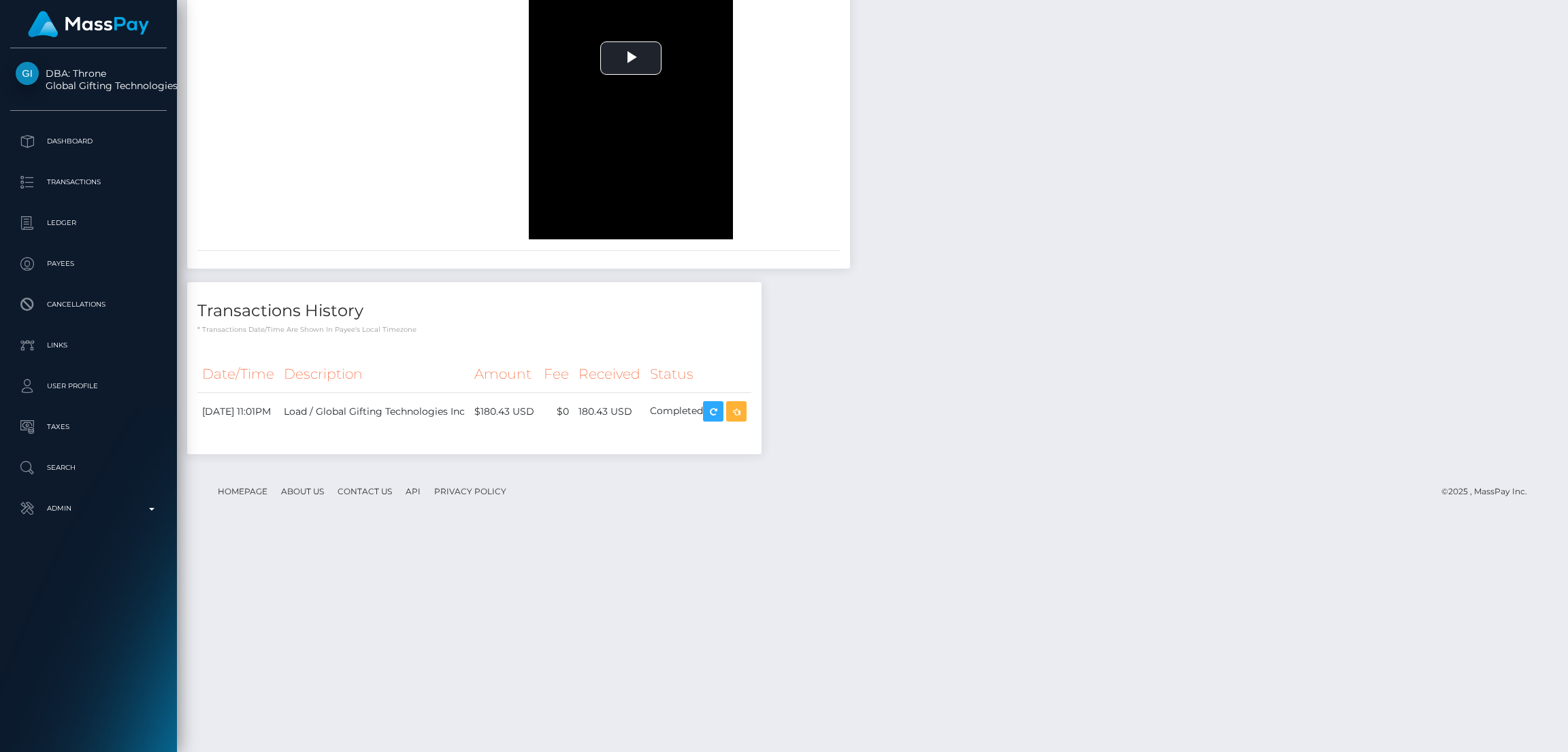
scroll to position [1817, 0]
